Goal: Transaction & Acquisition: Purchase product/service

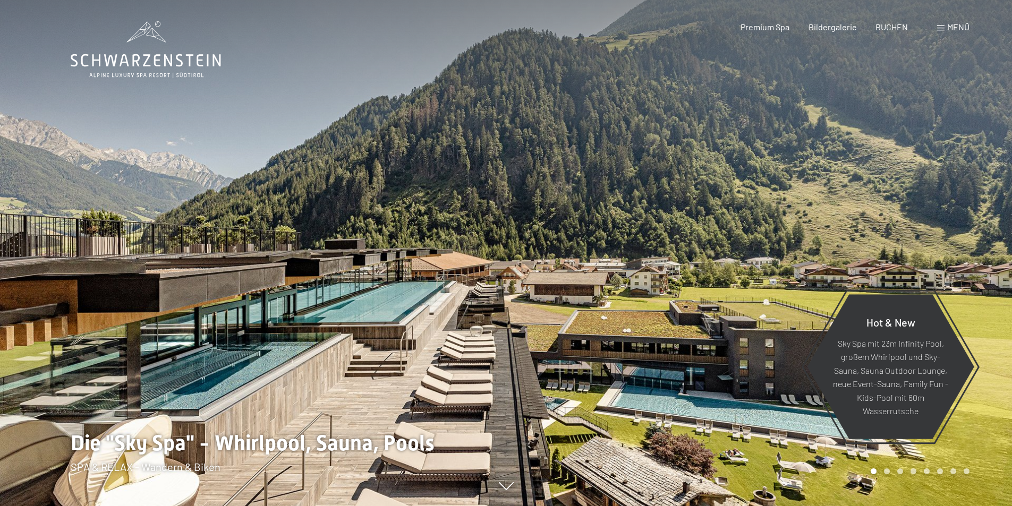
click at [956, 29] on span "Menü" at bounding box center [958, 27] width 22 height 10
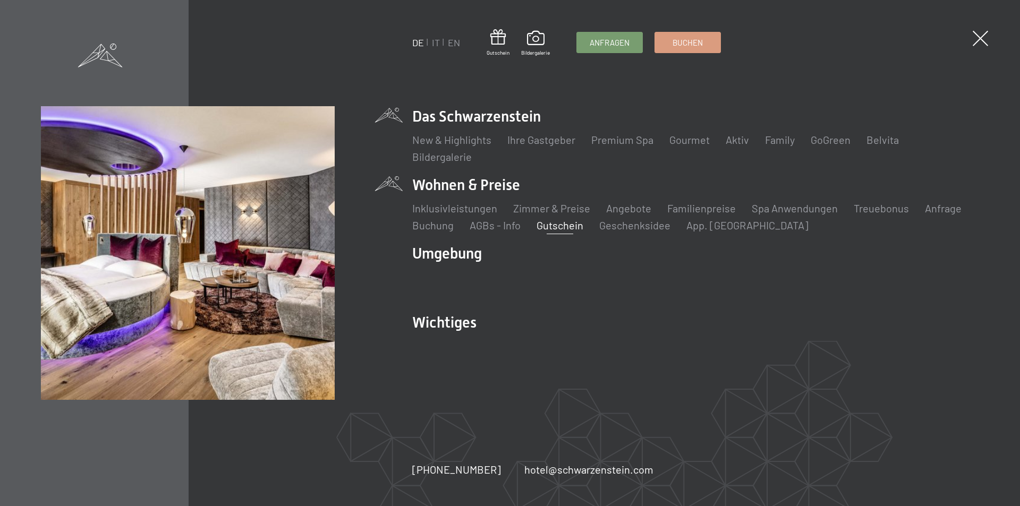
click at [566, 229] on link "Gutschein" at bounding box center [560, 225] width 47 height 13
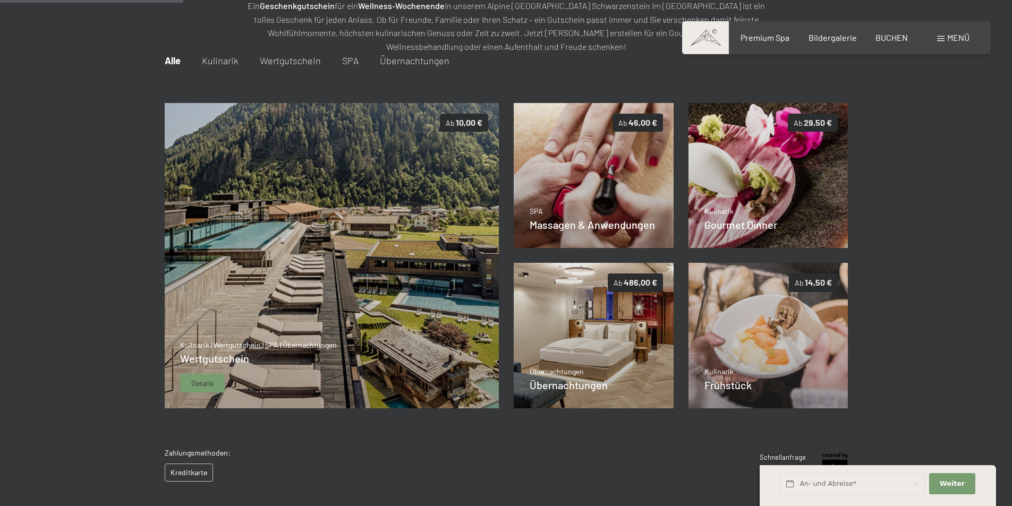
click at [214, 379] on div "Details" at bounding box center [202, 383] width 45 height 19
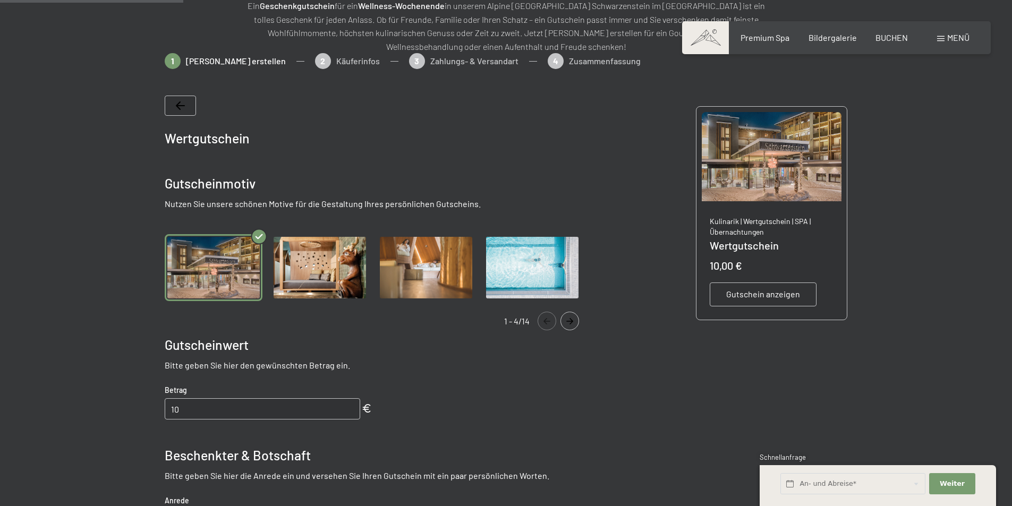
click at [295, 265] on img "Gallery" at bounding box center [320, 267] width 98 height 67
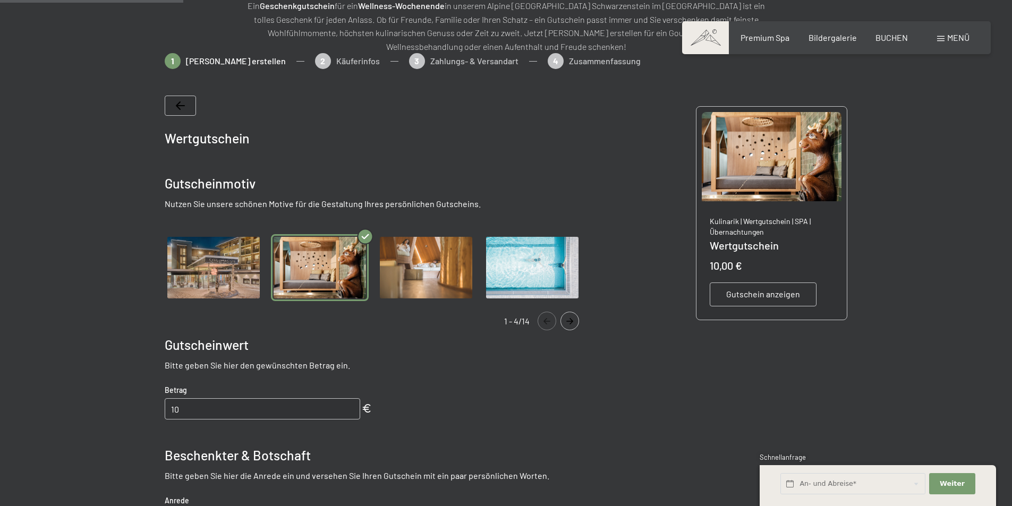
click at [211, 280] on img "Gallery" at bounding box center [214, 267] width 98 height 67
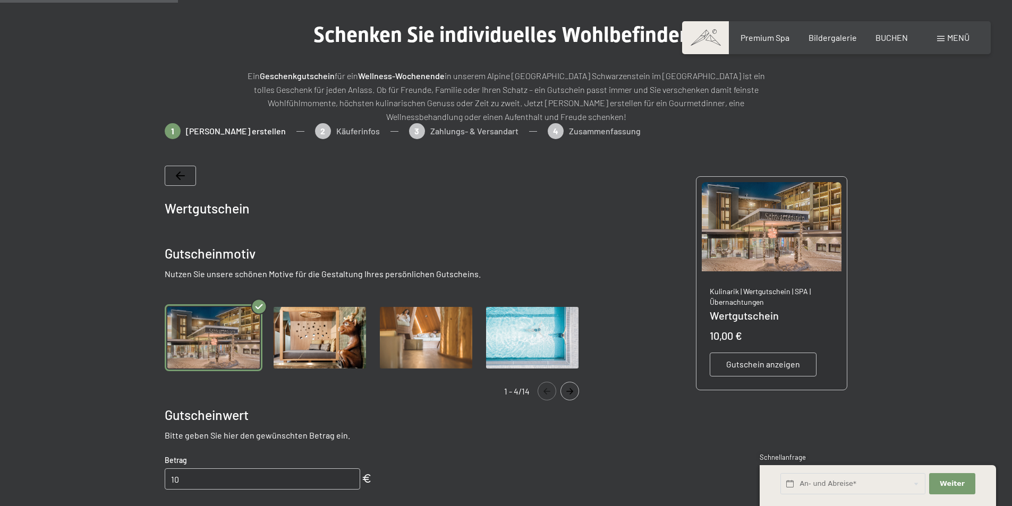
scroll to position [212, 0]
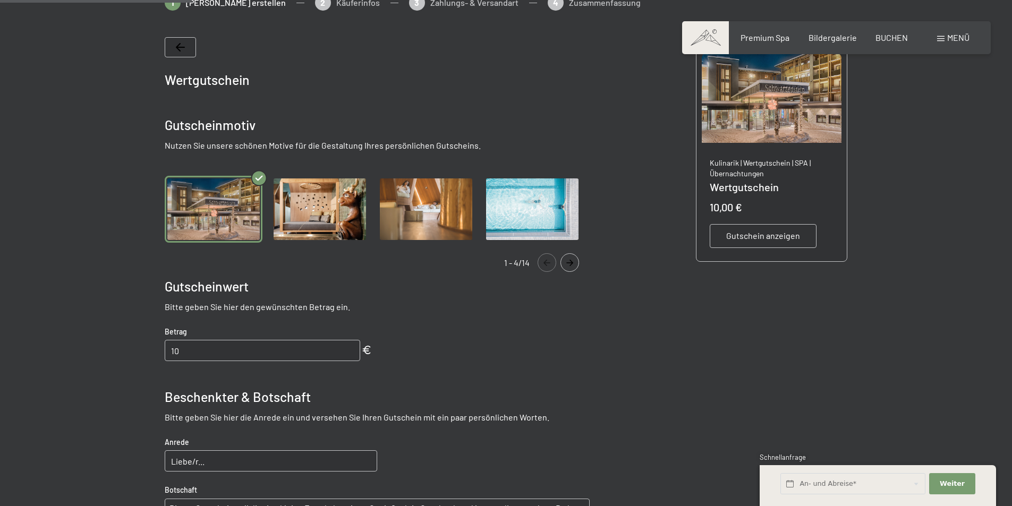
click at [568, 263] on icon "Navigate to next slide" at bounding box center [570, 263] width 18 height 6
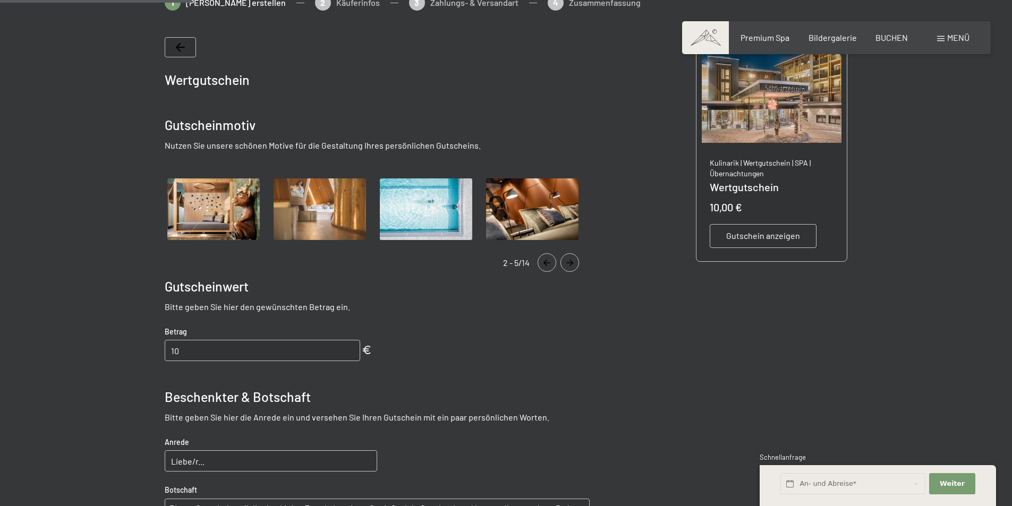
click at [568, 264] on icon "Navigate to next slide" at bounding box center [570, 263] width 18 height 6
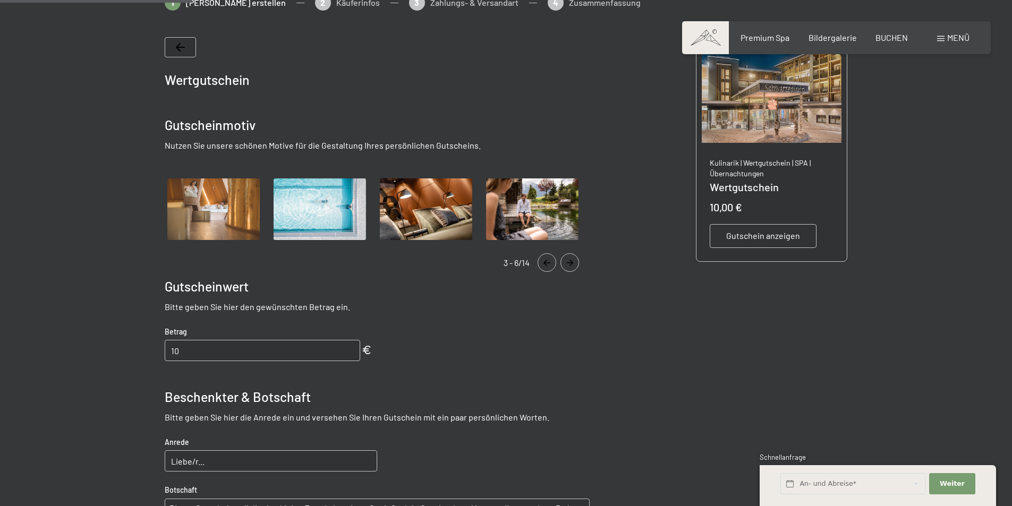
click at [569, 264] on icon "Navigate to next slide" at bounding box center [570, 263] width 18 height 6
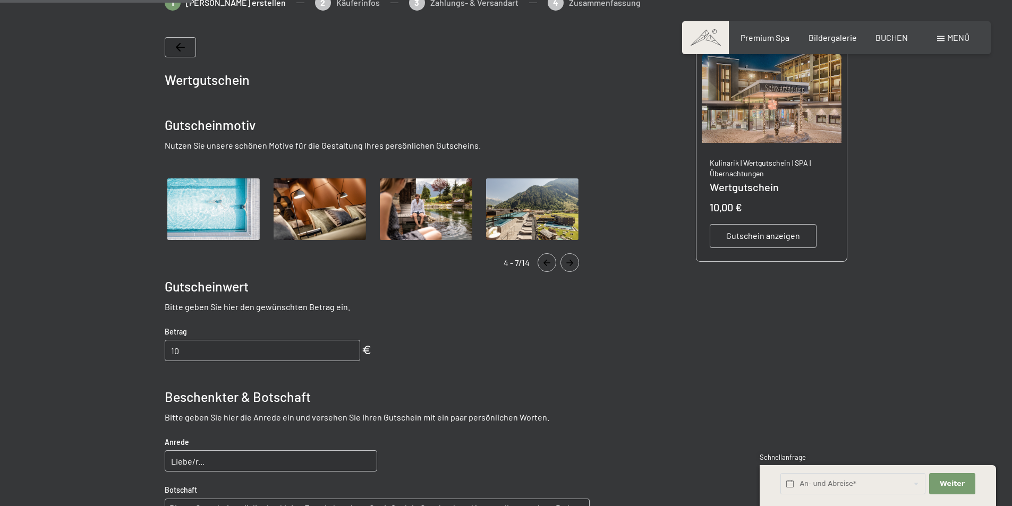
click at [569, 264] on icon "Navigate to next slide" at bounding box center [570, 263] width 18 height 6
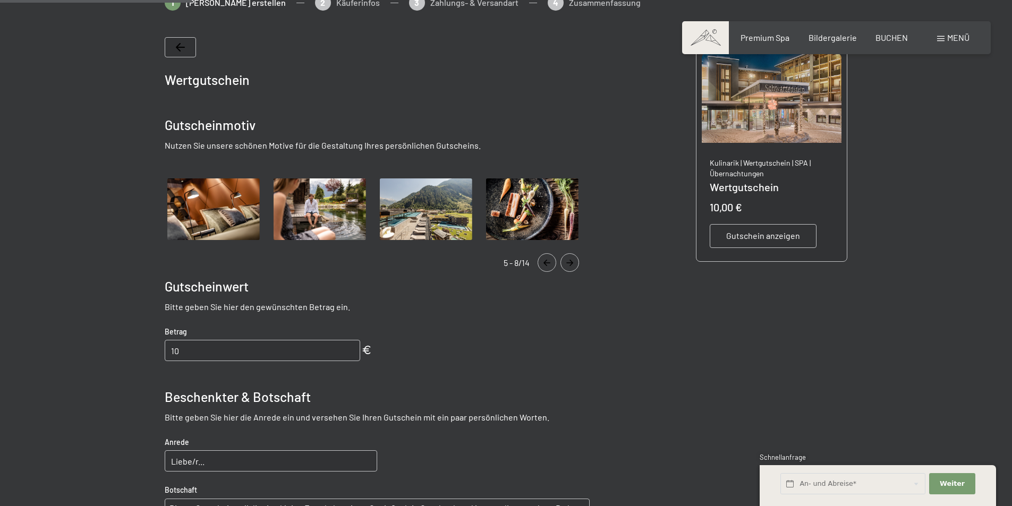
click at [569, 264] on icon "Navigate to next slide" at bounding box center [570, 263] width 18 height 6
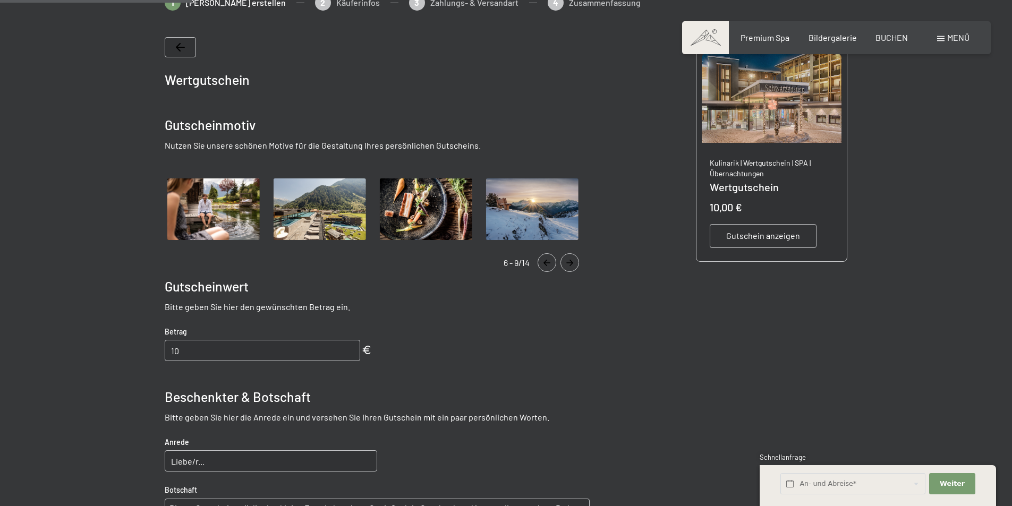
click at [569, 264] on icon "Navigate to next slide" at bounding box center [570, 263] width 18 height 6
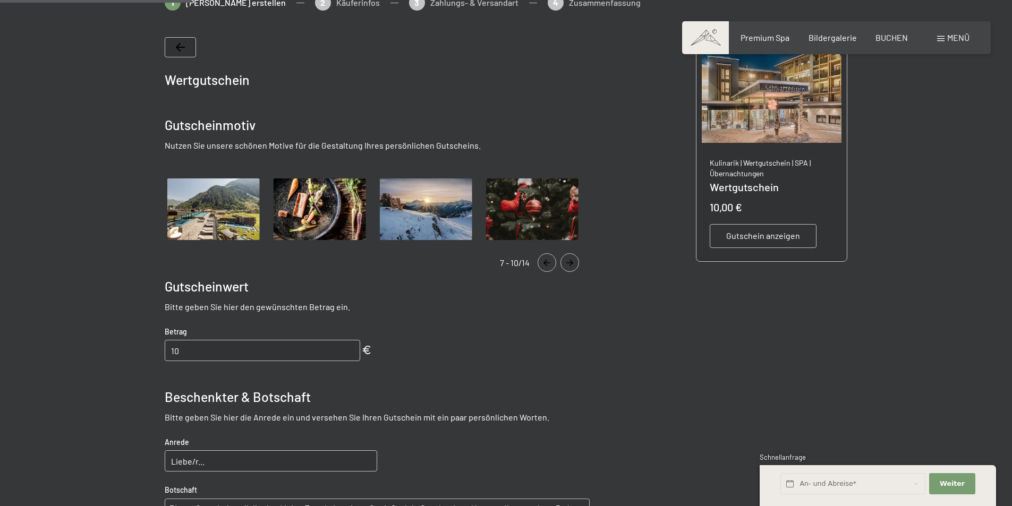
click at [570, 264] on icon "Navigate to next slide" at bounding box center [570, 263] width 18 height 6
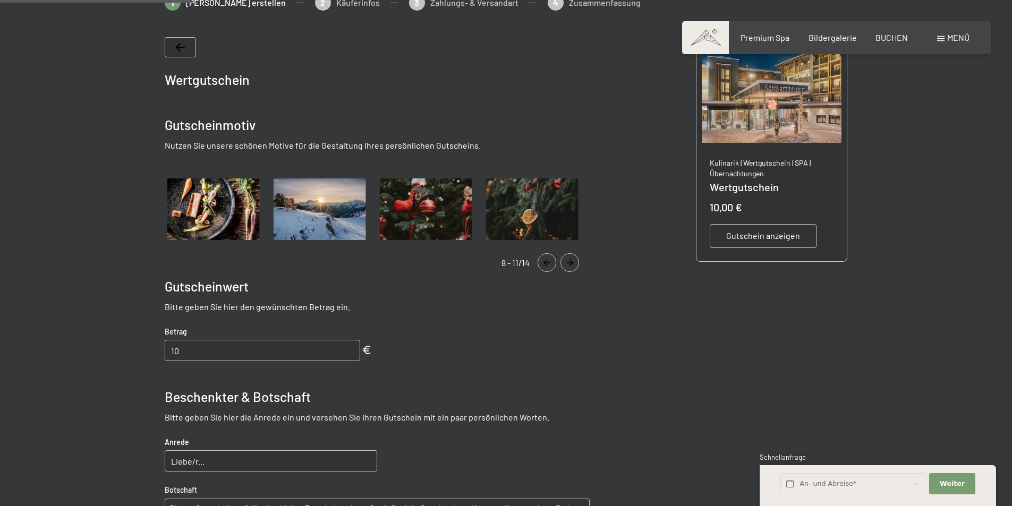
click at [571, 264] on icon "Navigate to next slide" at bounding box center [570, 263] width 18 height 6
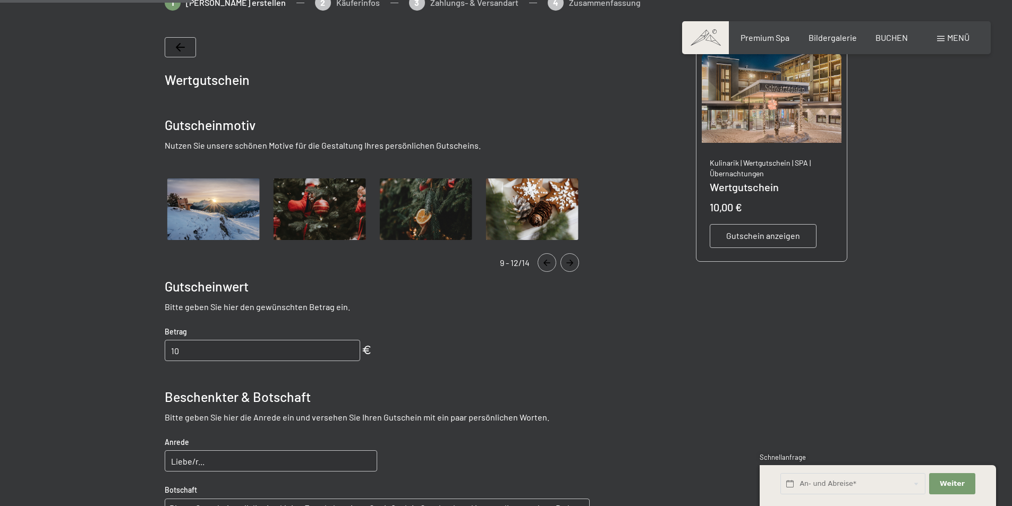
click at [571, 264] on icon "Navigate to next slide" at bounding box center [570, 263] width 18 height 6
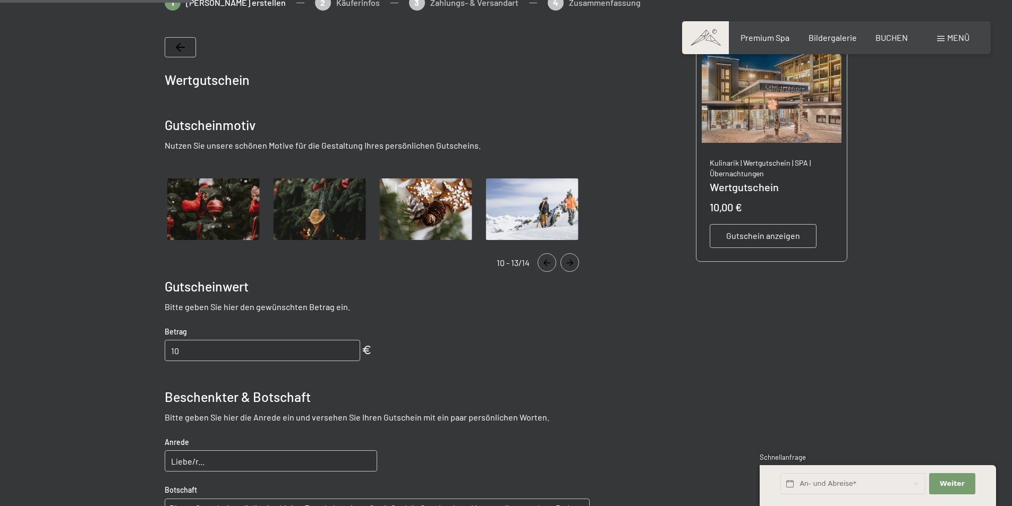
click at [571, 265] on icon "Navigate to next slide" at bounding box center [569, 263] width 7 height 6
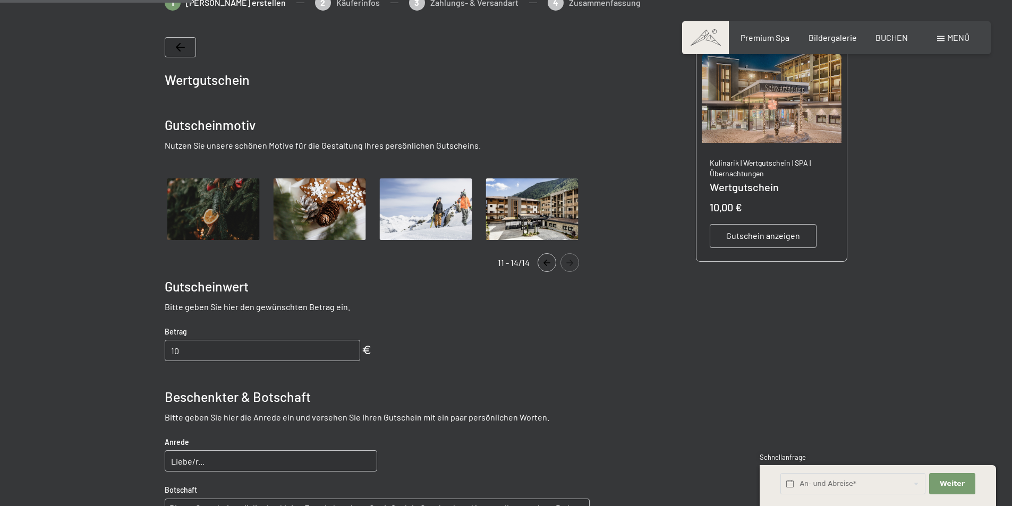
click at [572, 265] on icon "Navigate to next slide" at bounding box center [570, 263] width 18 height 6
click at [549, 266] on button "Navigate to previous slide" at bounding box center [547, 262] width 19 height 19
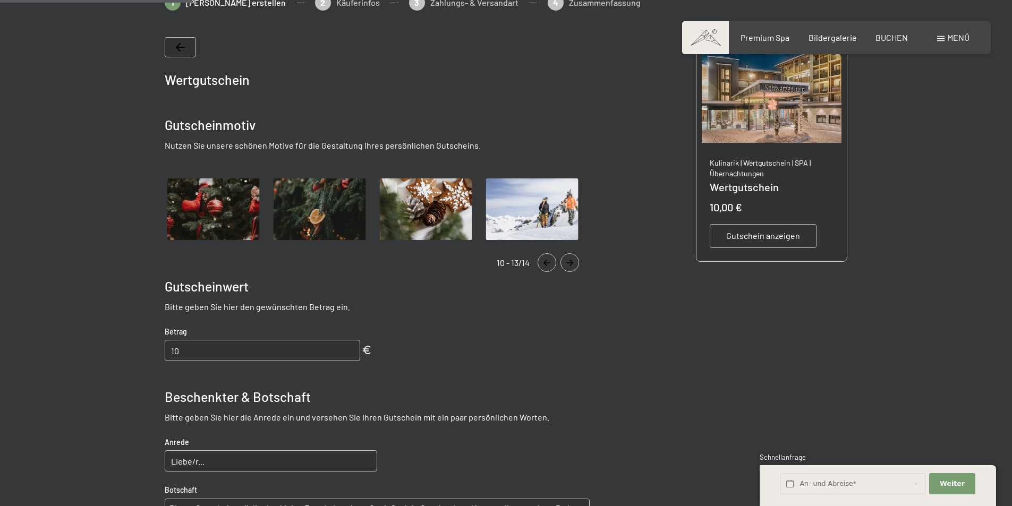
click at [549, 265] on icon "Navigate to previous slide" at bounding box center [547, 263] width 18 height 6
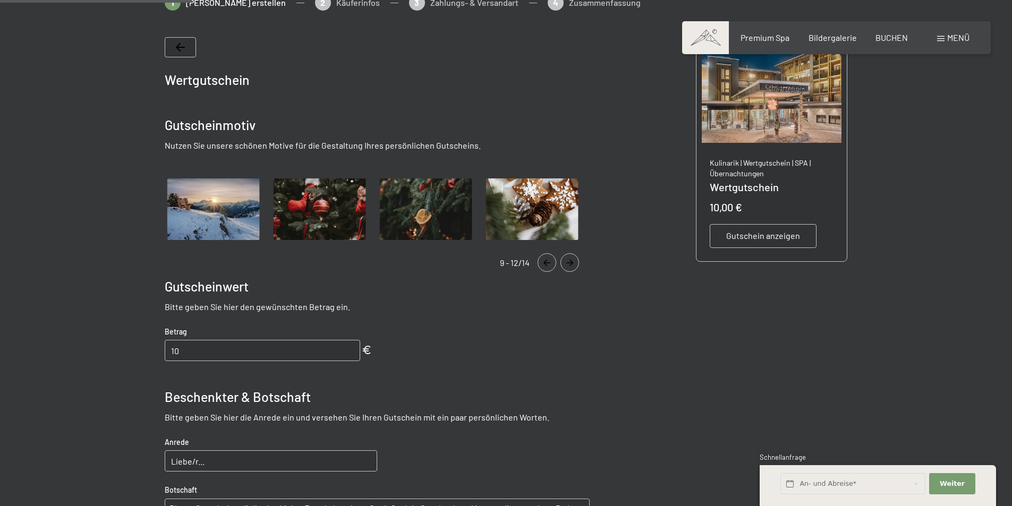
click at [549, 265] on icon "Navigate to previous slide" at bounding box center [547, 263] width 18 height 6
click at [549, 264] on icon "Navigate to previous slide" at bounding box center [547, 263] width 18 height 6
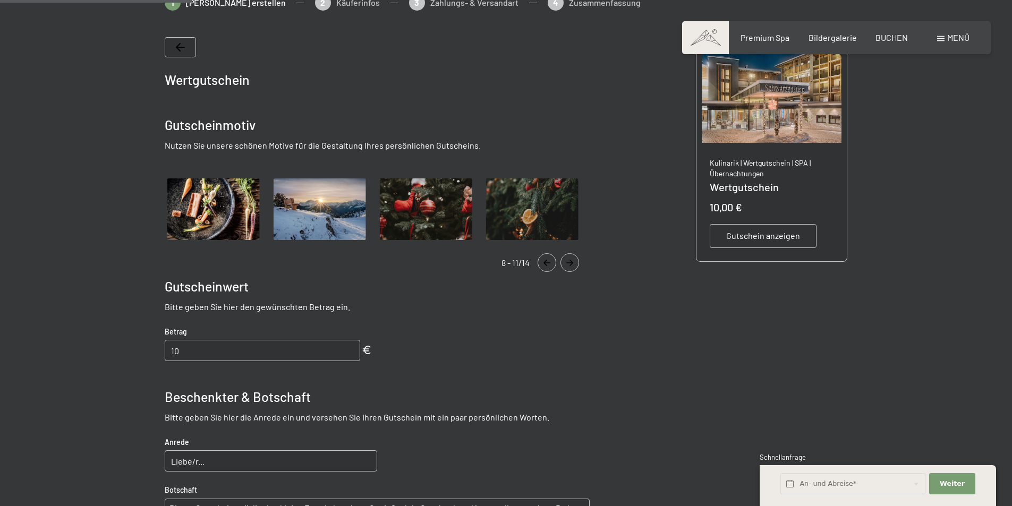
click at [549, 264] on icon "Navigate to previous slide" at bounding box center [547, 263] width 18 height 6
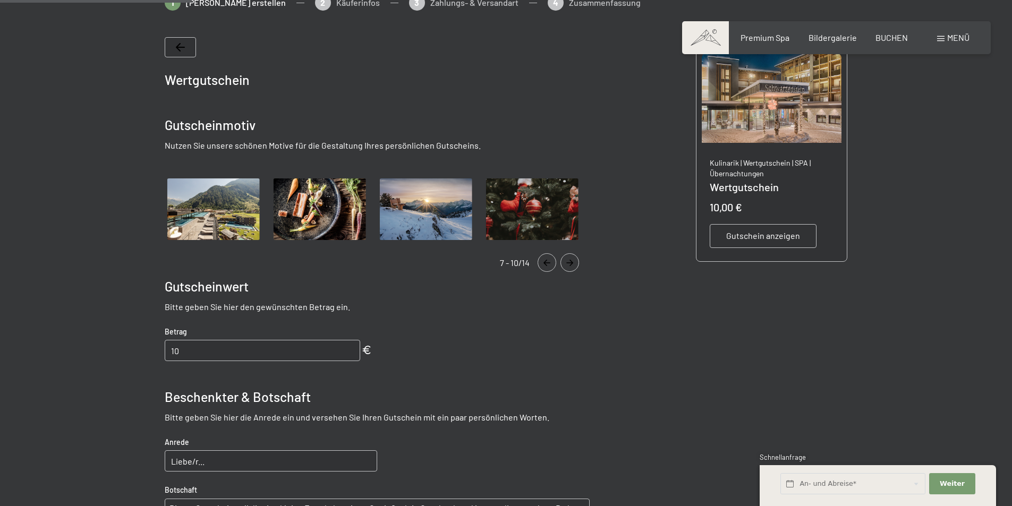
click at [549, 264] on icon "Navigate to previous slide" at bounding box center [547, 263] width 18 height 6
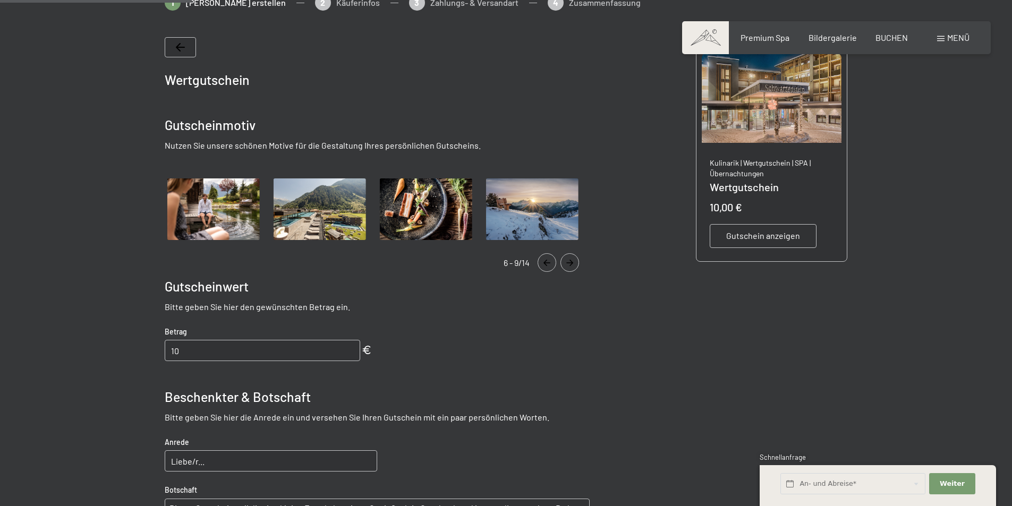
click at [549, 264] on icon "Navigate to previous slide" at bounding box center [547, 263] width 18 height 6
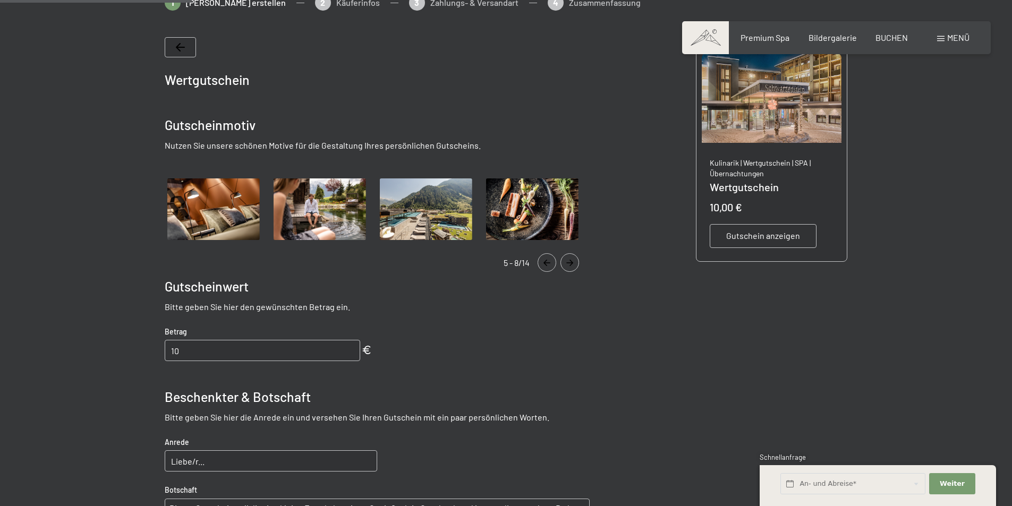
click at [549, 264] on icon "Navigate to previous slide" at bounding box center [547, 263] width 18 height 6
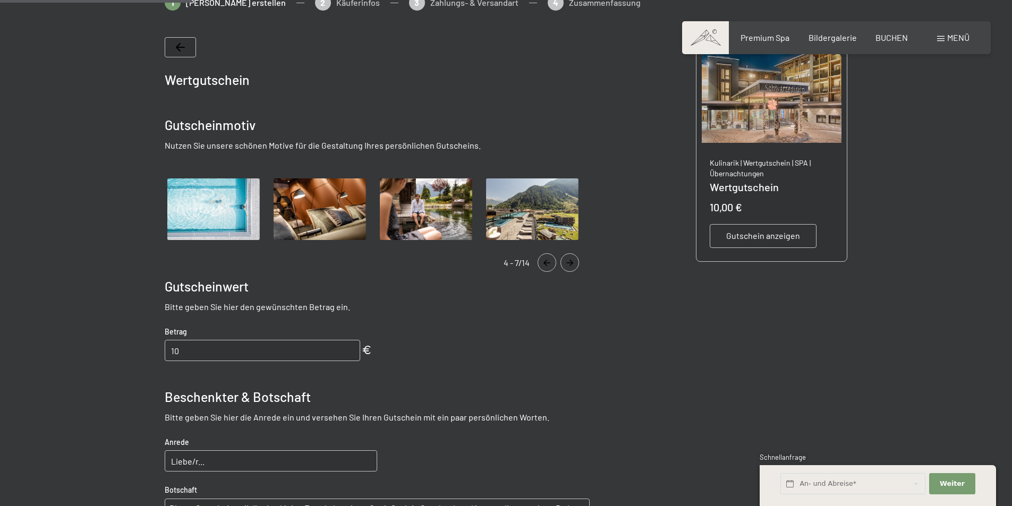
click at [549, 264] on icon "Navigate to previous slide" at bounding box center [547, 263] width 18 height 6
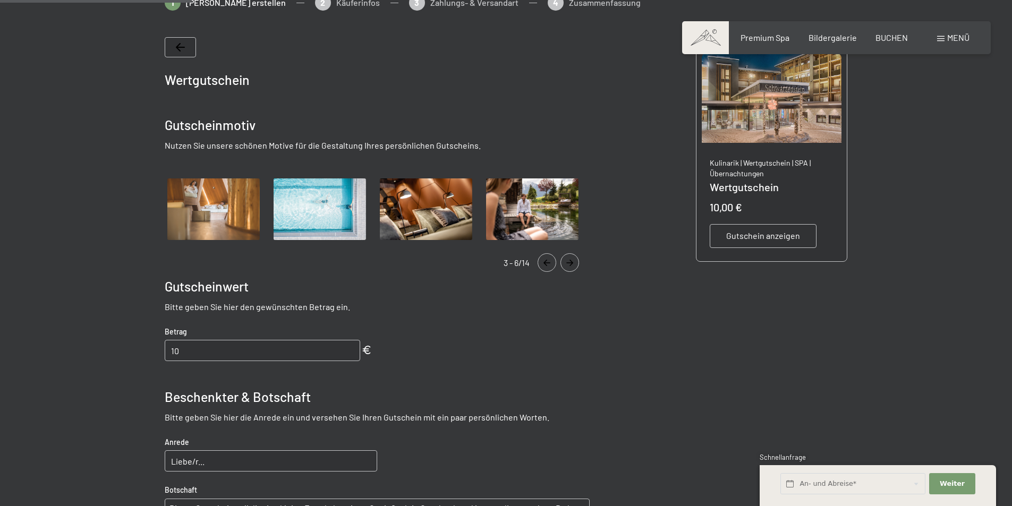
click at [549, 263] on icon "Navigate to previous slide" at bounding box center [547, 263] width 18 height 6
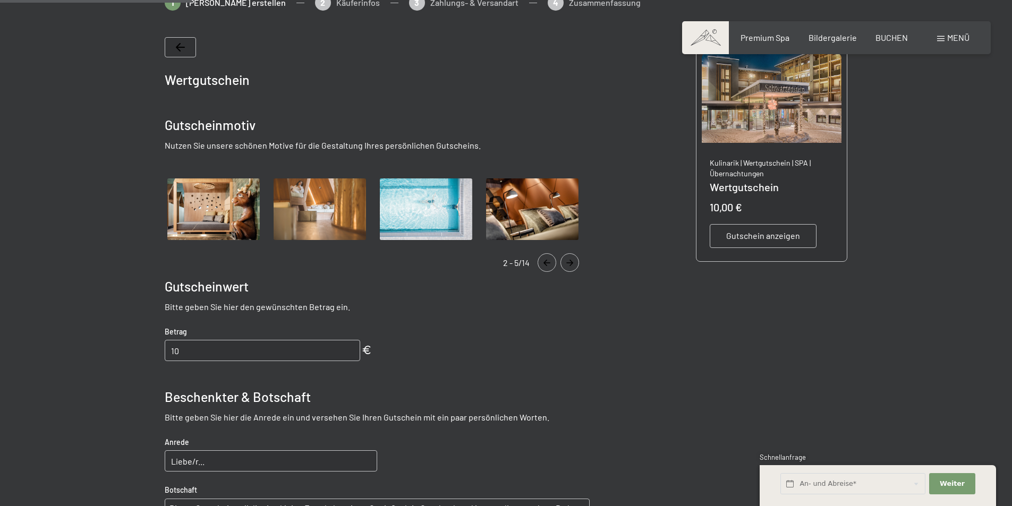
click at [549, 263] on icon "Navigate to previous slide" at bounding box center [547, 263] width 18 height 6
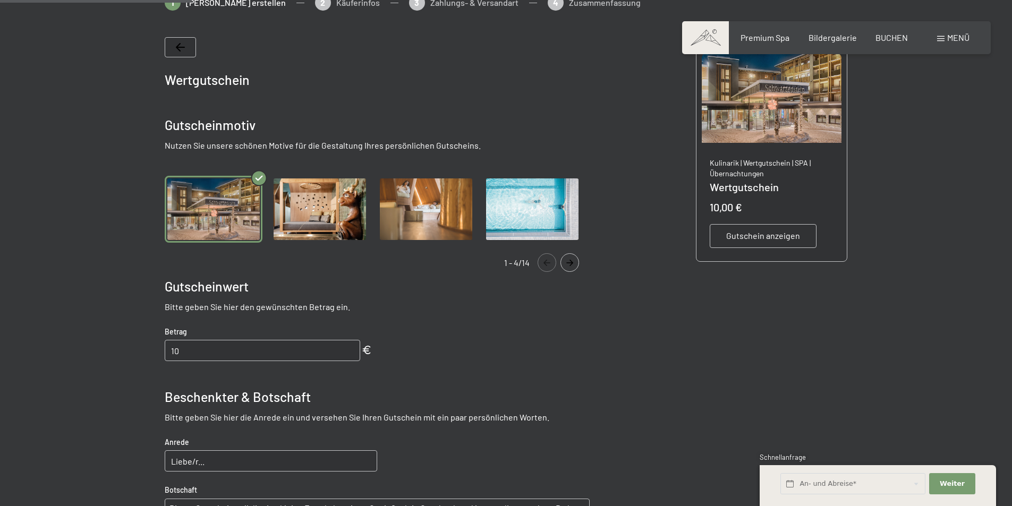
click at [223, 347] on input "10" at bounding box center [262, 350] width 195 height 21
click at [223, 349] on input "10" at bounding box center [262, 350] width 195 height 21
click at [219, 348] on input "10" at bounding box center [262, 350] width 195 height 21
type input "1"
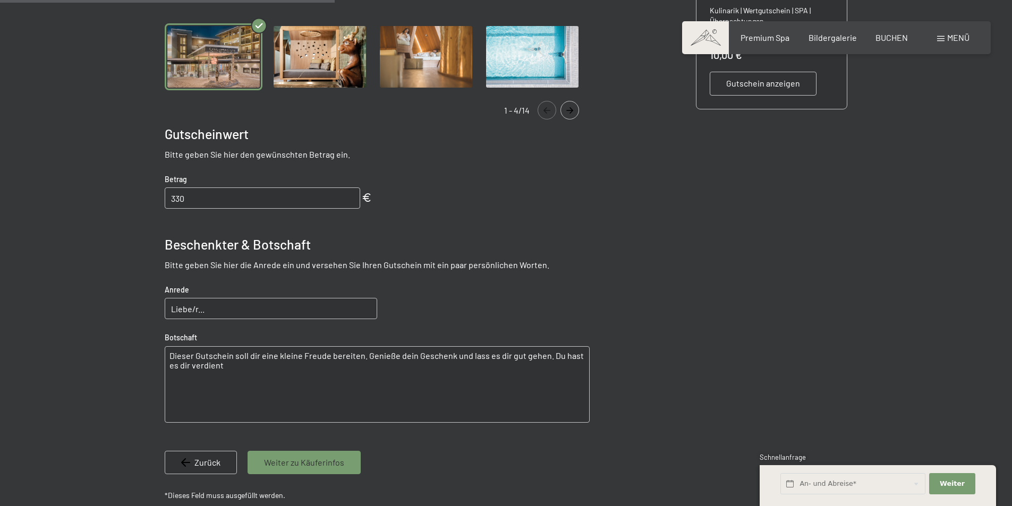
scroll to position [372, 0]
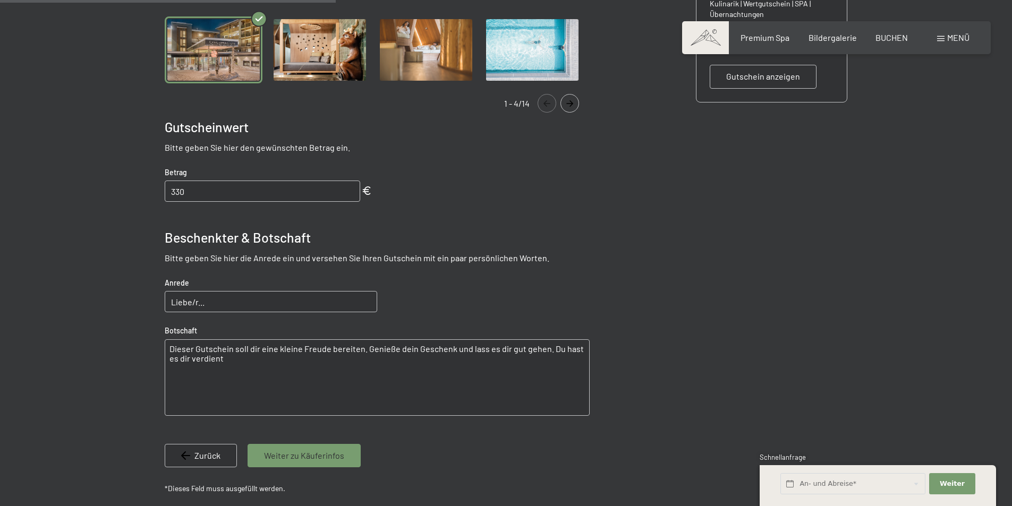
type input "330"
click at [220, 303] on input "Liebe/r..." at bounding box center [271, 301] width 212 height 21
type input "Liebe Marzi, Lieber Nussi"
click at [285, 360] on textarea "Dieser Gutschein soll dir eine kleine Freude bereiten. Genieße dein Geschenk un…" at bounding box center [377, 377] width 425 height 76
drag, startPoint x: 285, startPoint y: 360, endPoint x: 169, endPoint y: 344, distance: 116.3
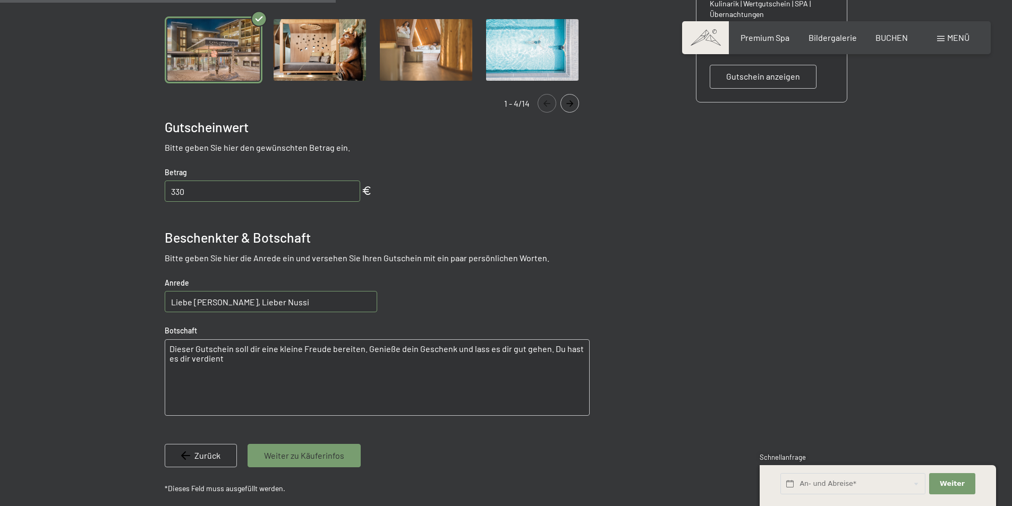
click at [169, 344] on textarea "Dieser Gutschein soll dir eine kleine Freude bereiten. Genieße dein Geschenk un…" at bounding box center [377, 377] width 425 height 76
click at [217, 359] on textarea "Dieser Gutschein soll dir eine kleine Freude bereiten. Genieße dein Geschenk un…" at bounding box center [377, 377] width 425 height 76
click at [218, 359] on textarea "Dieser Gutschein soll dir eine kleine Freude bereiten. Genieße dein Geschenk un…" at bounding box center [377, 377] width 425 height 76
click at [273, 362] on textarea "Dieser Gutschein soll dir eine kleine Freude bereiten. Genieße dein Geschenk un…" at bounding box center [377, 377] width 425 height 76
click at [256, 371] on textarea "Dieser Guverdienttschein soll dir eine kleine Freude bereiten. Genieße dein Ges…" at bounding box center [377, 377] width 425 height 76
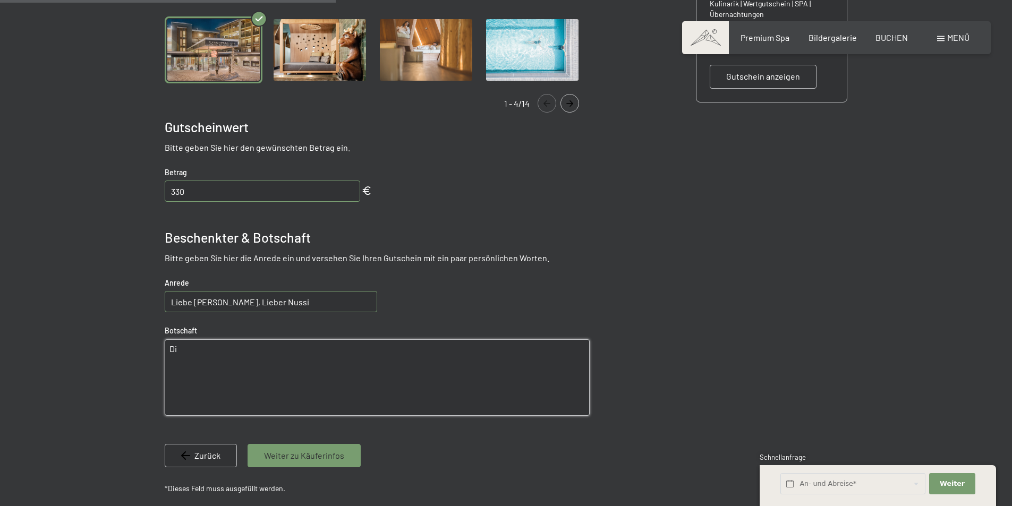
type textarea "D"
type textarea "*"
click at [227, 370] on textarea "~ Das größte Geschenk des Lebens ist, wenn eine große Liebe wahr wird ~ Alles, …" at bounding box center [377, 377] width 425 height 76
click at [364, 370] on textarea "~ Das größte Geschenk des Lebens ist, wenn eine große Liebe wahr wird ~ Alles, …" at bounding box center [377, 377] width 425 height 76
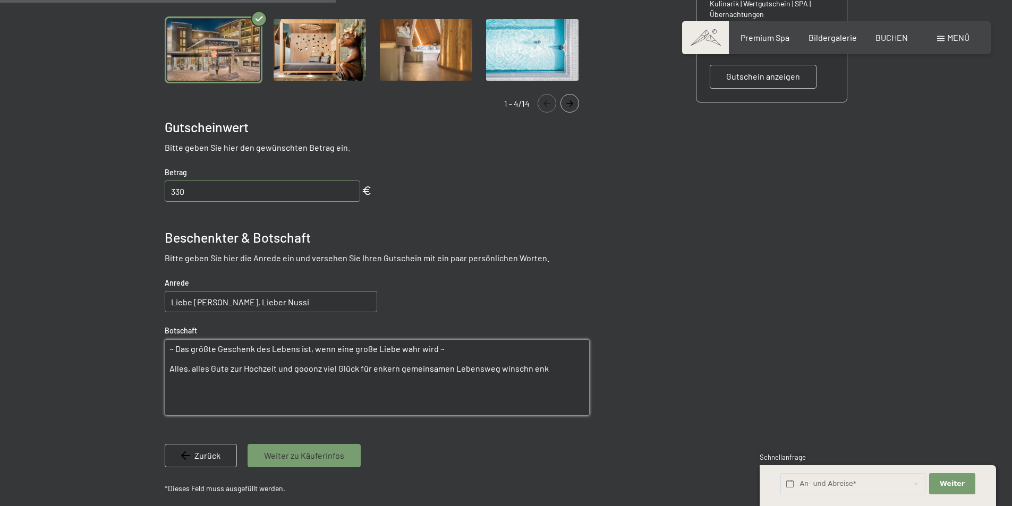
drag, startPoint x: 544, startPoint y: 371, endPoint x: 169, endPoint y: 367, distance: 375.1
click at [169, 367] on textarea "~ Das größte Geschenk des Lebens ist, wenn eine große Liebe wahr wird ~ Alles, …" at bounding box center [377, 377] width 425 height 76
click at [343, 390] on textarea "~ Das größte Geschenk des Lebens ist, wenn eine große Liebe wahr wird ~ Alles, …" at bounding box center [377, 377] width 425 height 76
type textarea "~ Das größte Geschenk des Lebens ist, wenn eine große Liebe wahr wird ~ Alles, …"
click at [295, 463] on div "Weiter zu Käuferinfos" at bounding box center [304, 455] width 113 height 23
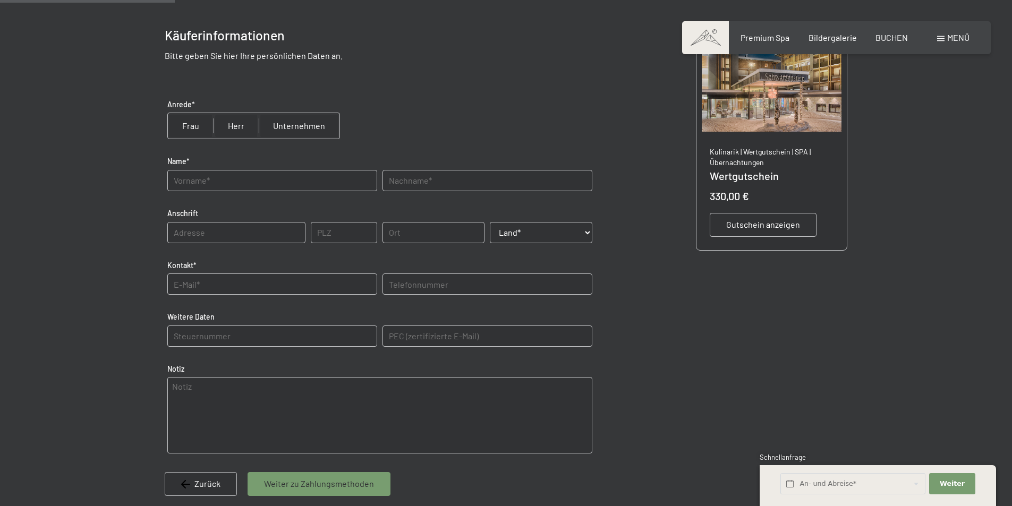
scroll to position [154, 0]
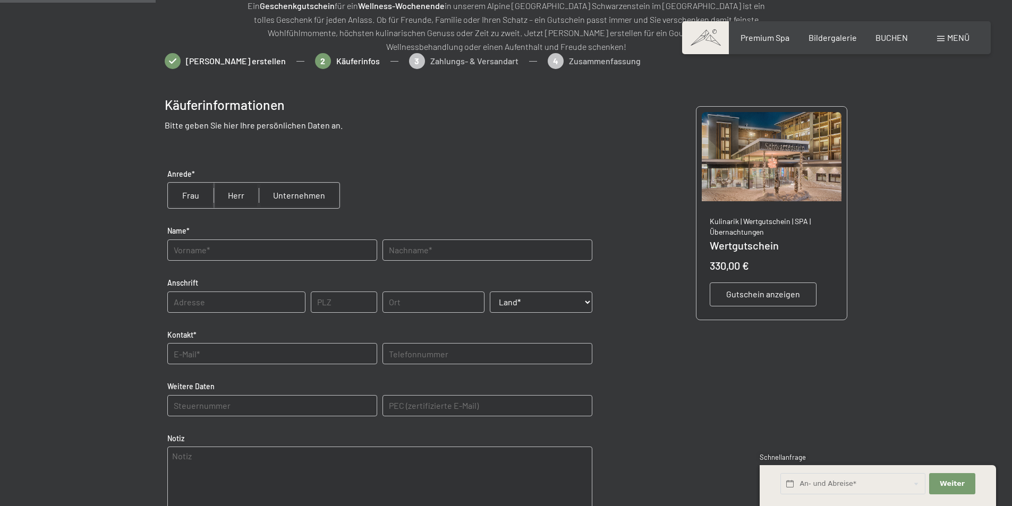
click at [183, 196] on input "radio" at bounding box center [191, 195] width 46 height 25
radio input "true"
click at [200, 250] on input "text" at bounding box center [272, 250] width 210 height 21
type input "Lena"
type input "Mair"
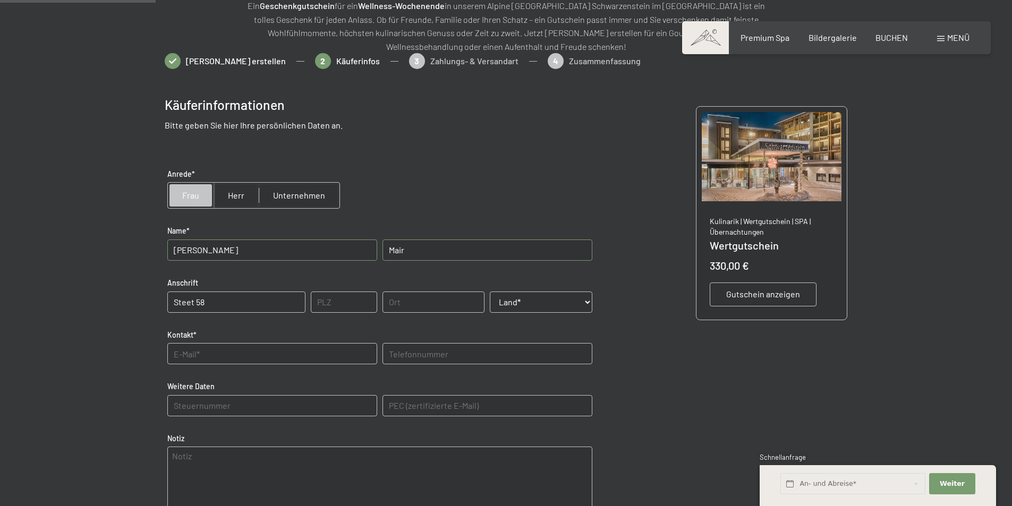
type input "Steet 58"
type input "39058"
type input "SARNTHEIN"
select select "ITA"
click at [189, 348] on input "text" at bounding box center [272, 353] width 210 height 21
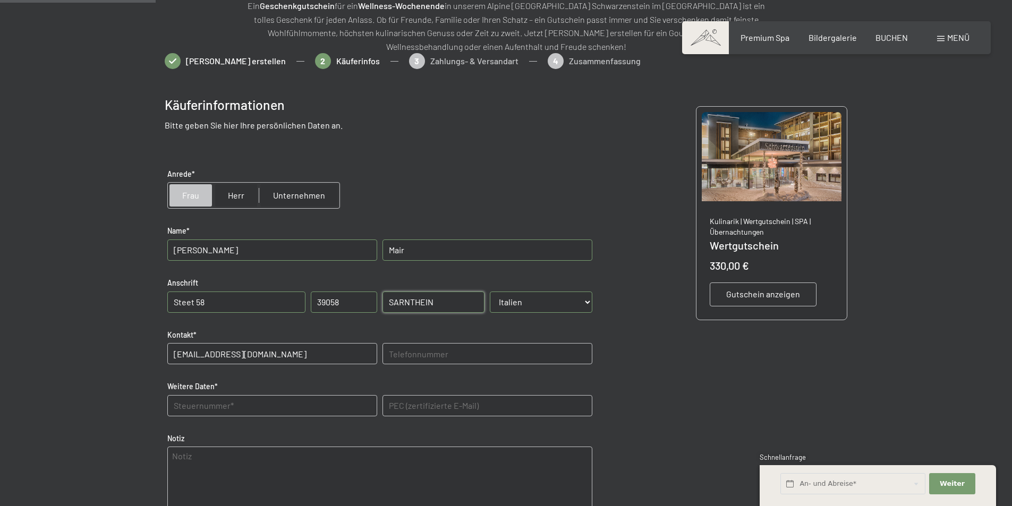
type input "lena.mair12@yahoo.de"
click at [219, 408] on Daten "text" at bounding box center [272, 405] width 210 height 21
type Daten "MRALNE00T52A952X"
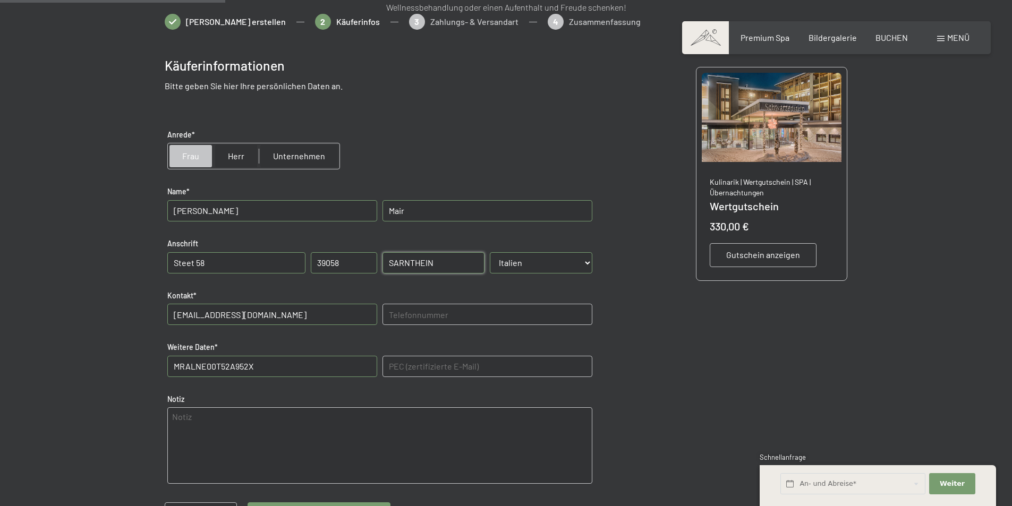
scroll to position [473, 0]
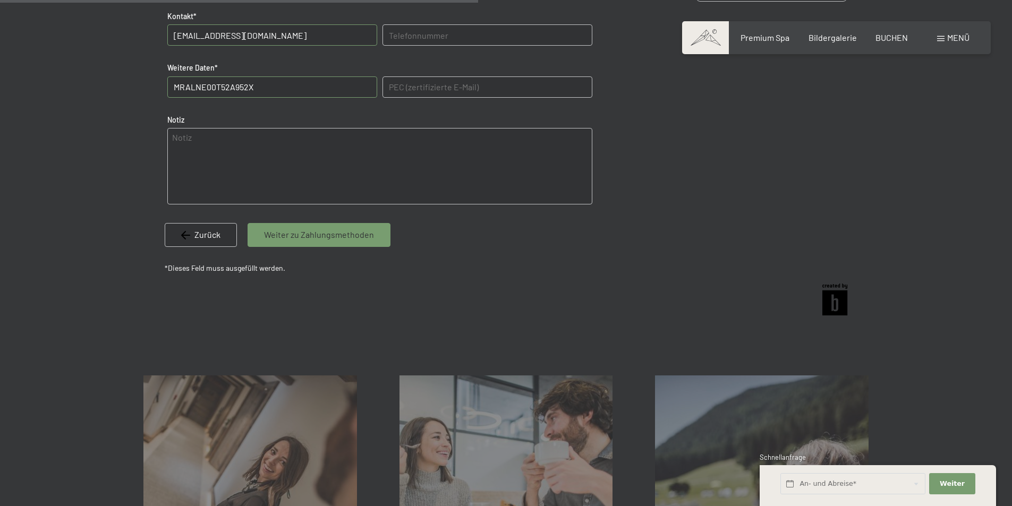
click at [283, 236] on span "Weiter zu Zahlungsmethoden" at bounding box center [319, 235] width 110 height 12
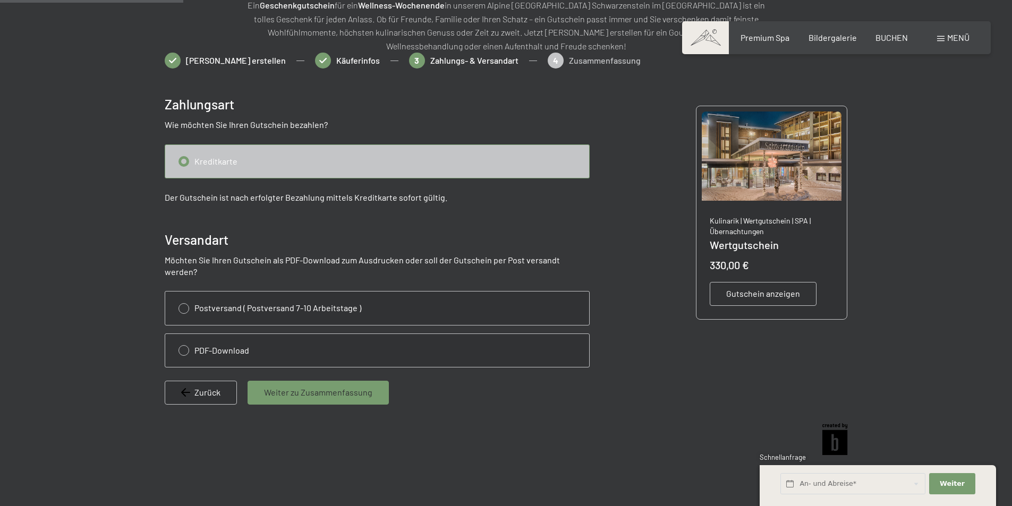
scroll to position [154, 0]
click at [187, 340] on input "radio" at bounding box center [377, 351] width 424 height 33
radio input "true"
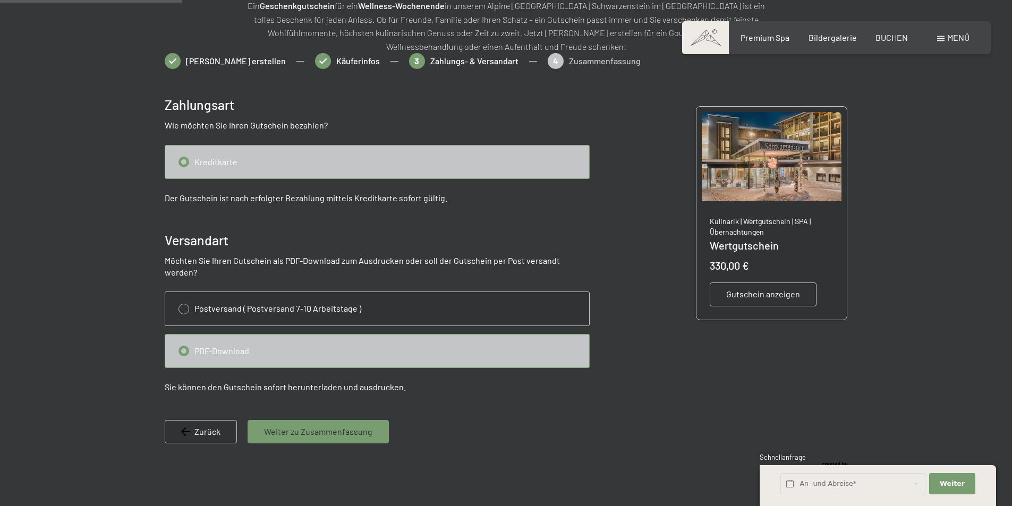
click at [305, 426] on span "Weiter zu Zusammenfassung" at bounding box center [318, 432] width 108 height 12
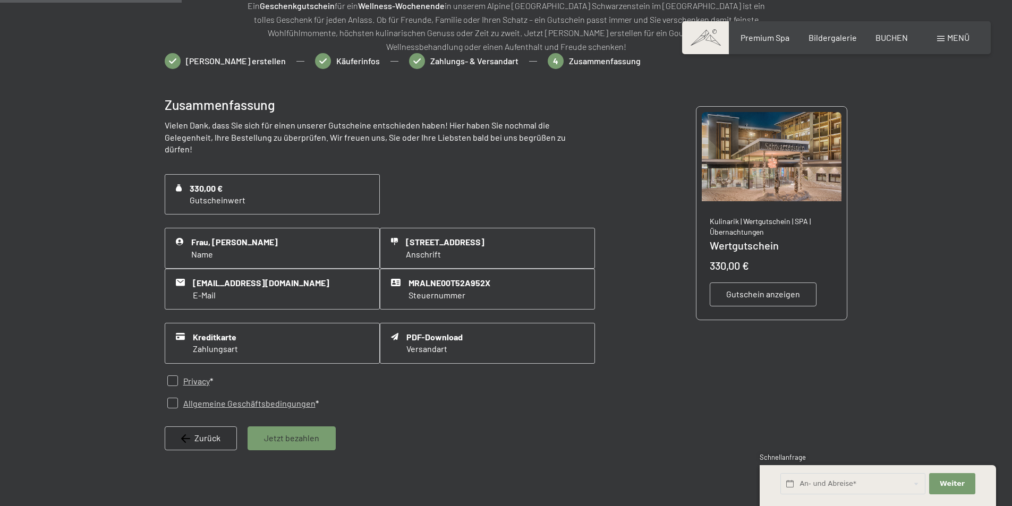
click at [186, 376] on link "Privacy" at bounding box center [196, 382] width 27 height 12
click at [172, 376] on input "checkbox" at bounding box center [172, 381] width 11 height 11
checkbox input "true"
click at [171, 398] on input "checkbox" at bounding box center [172, 403] width 11 height 11
checkbox input "true"
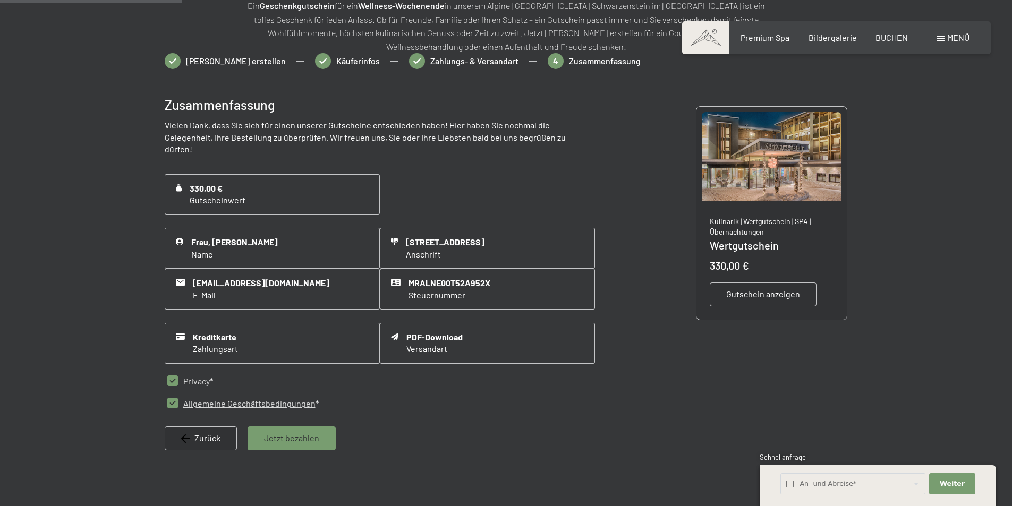
click at [747, 293] on span "Gutschein anzeigen" at bounding box center [763, 294] width 74 height 12
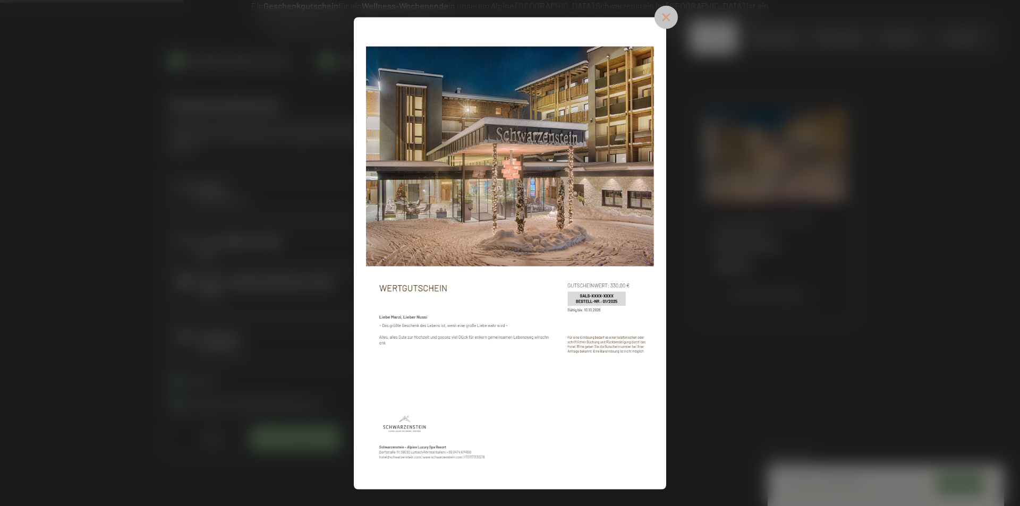
click at [662, 20] on icon at bounding box center [665, 16] width 23 height 23
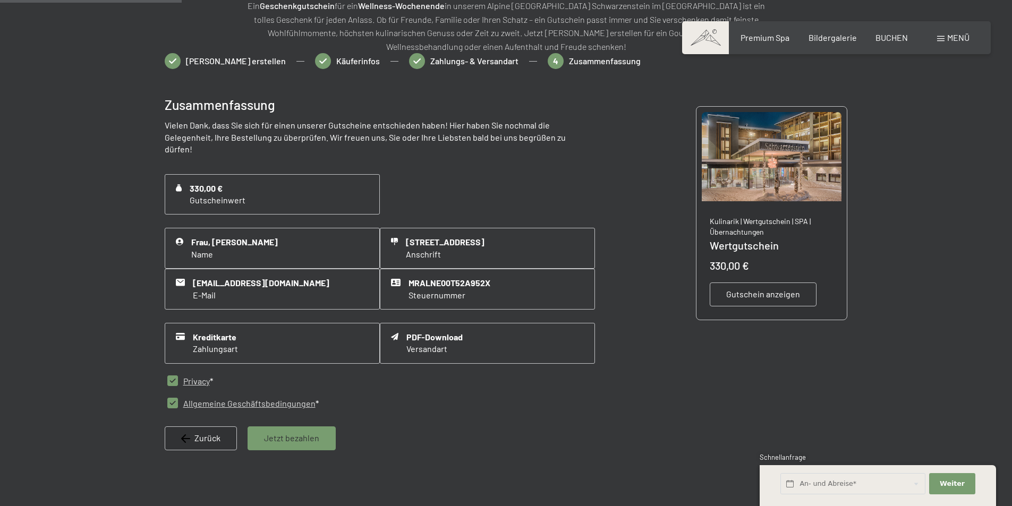
click at [312, 432] on span "Jetzt bezahlen" at bounding box center [291, 438] width 55 height 12
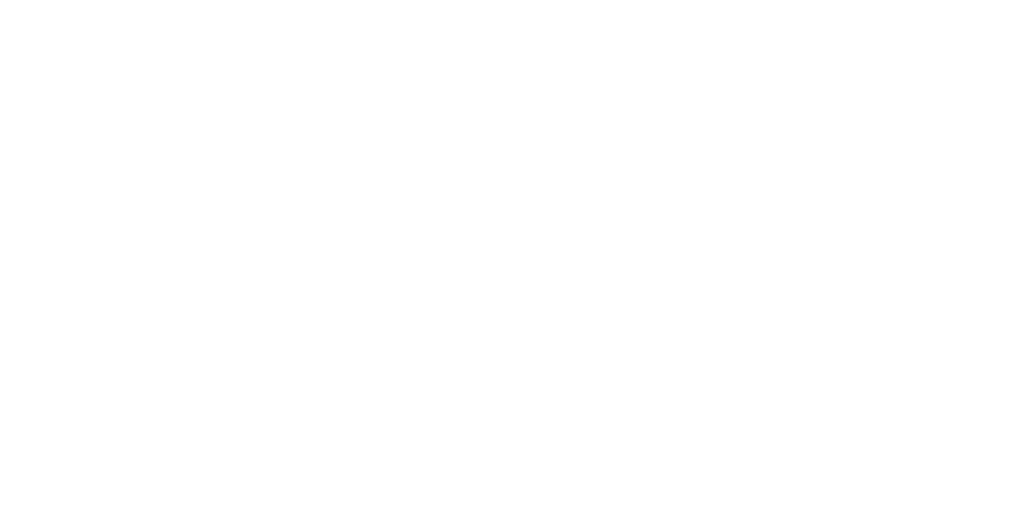
scroll to position [0, 0]
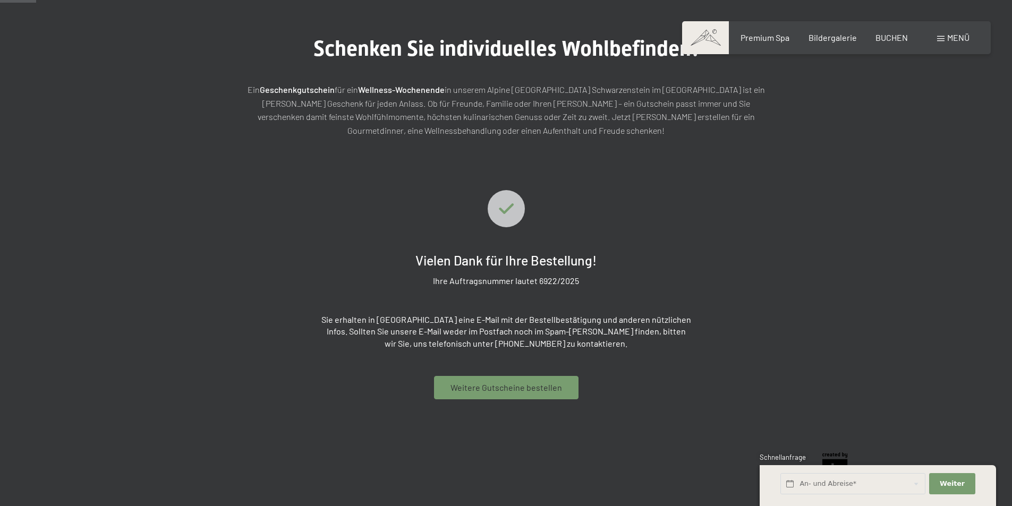
scroll to position [18, 0]
